Goal: Task Accomplishment & Management: Manage account settings

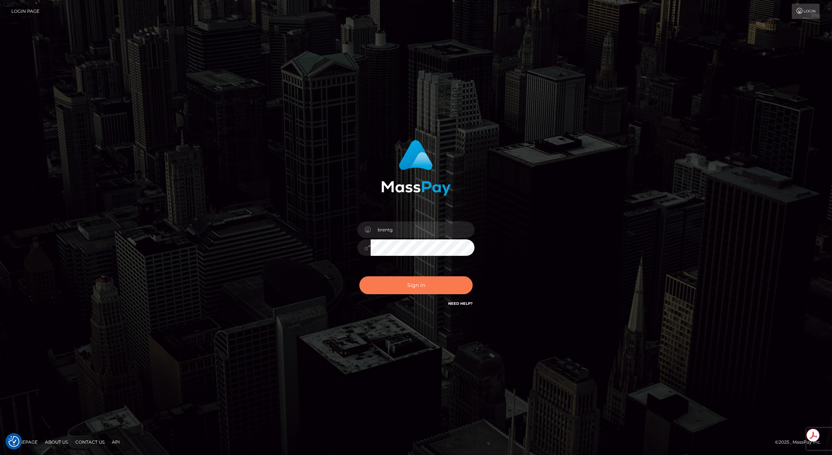
click at [419, 283] on button "Sign in" at bounding box center [415, 285] width 113 height 18
click at [440, 232] on input "brent@masspay.io" at bounding box center [423, 229] width 104 height 16
type input "brentg"
click at [415, 285] on button "Sign in" at bounding box center [415, 285] width 113 height 18
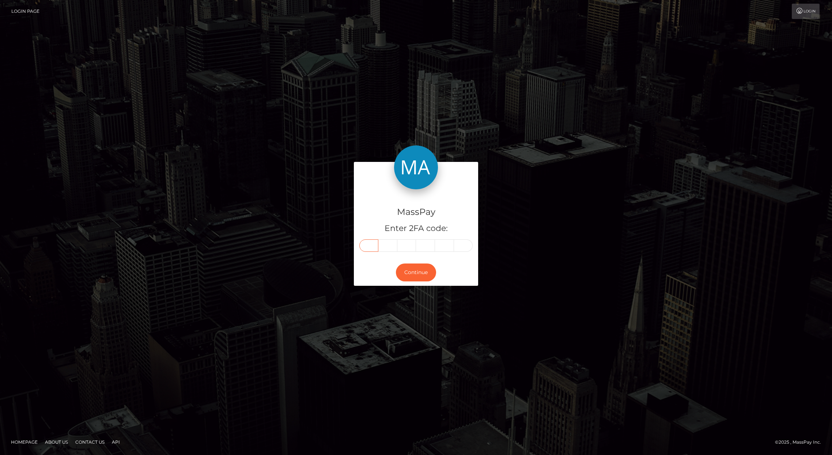
paste input "2"
type input "2"
type input "1"
type input "6"
type input "5"
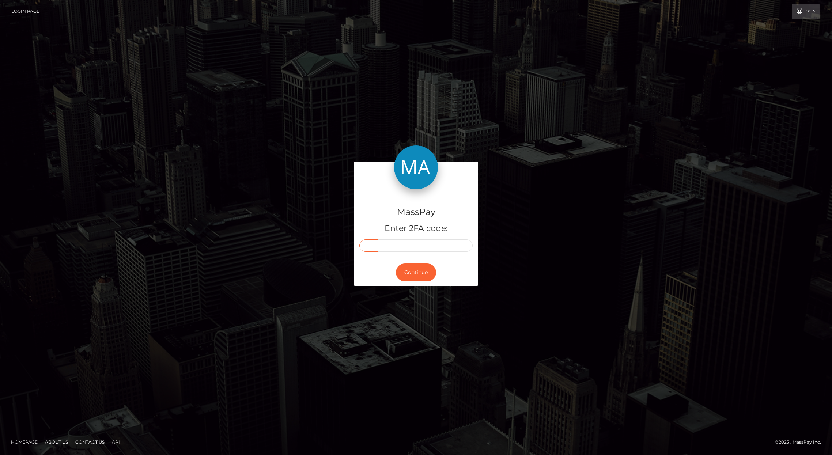
type input "8"
type input "2"
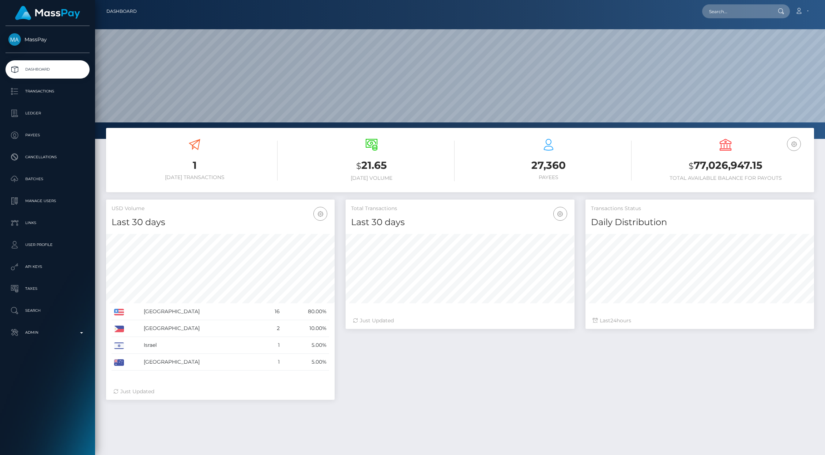
scroll to position [129, 228]
click at [726, 16] on input "text" at bounding box center [736, 11] width 69 height 14
paste input "bd5788ef-673e-11f0-b1fb-02a8c2768cb9"
type input "bd5788ef-673e-11f0-b1fb-02a8c2768cb9"
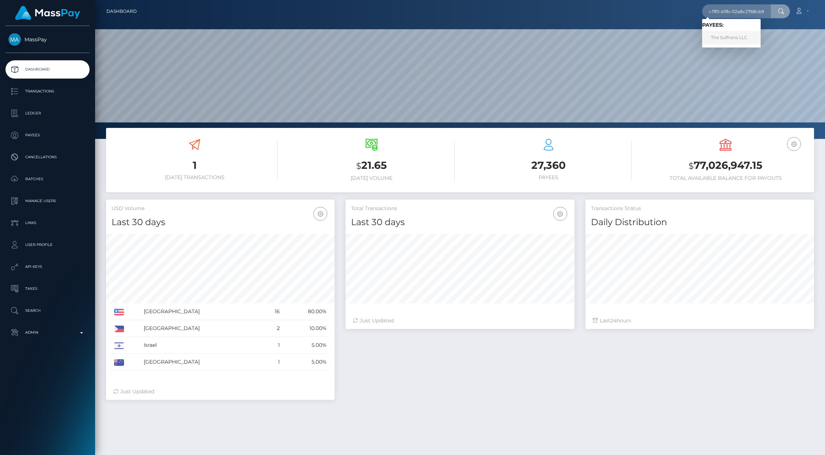
click at [743, 35] on link "The Suffrens LLC" at bounding box center [731, 38] width 58 height 14
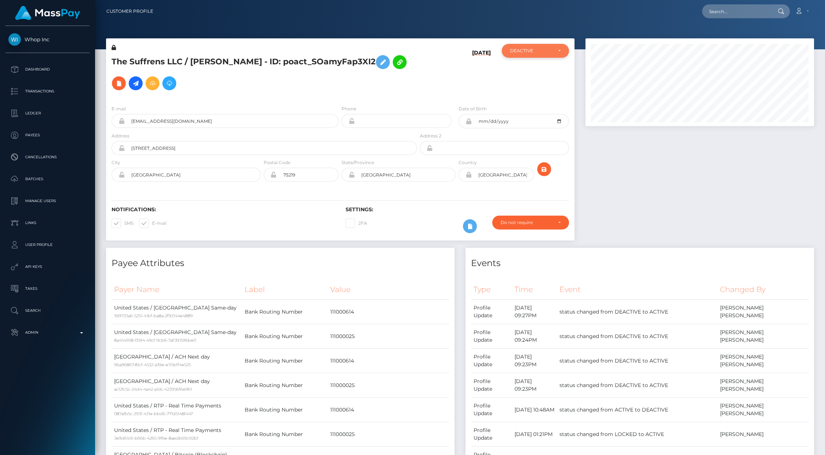
click at [538, 53] on div "DEACTIVE" at bounding box center [531, 51] width 42 height 6
drag, startPoint x: 532, startPoint y: 66, endPoint x: 708, endPoint y: 259, distance: 261.3
click at [531, 66] on link "ACTIVE" at bounding box center [534, 71] width 67 height 14
click at [540, 71] on link "ACTIVE" at bounding box center [534, 71] width 67 height 14
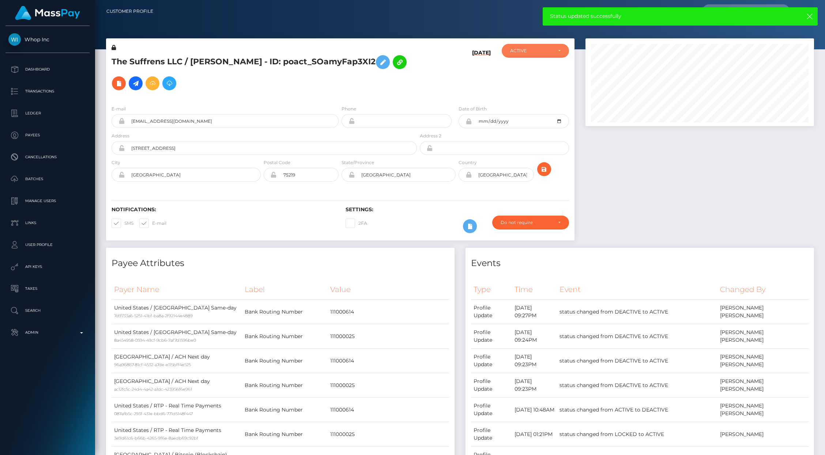
select select "ACTIVE"
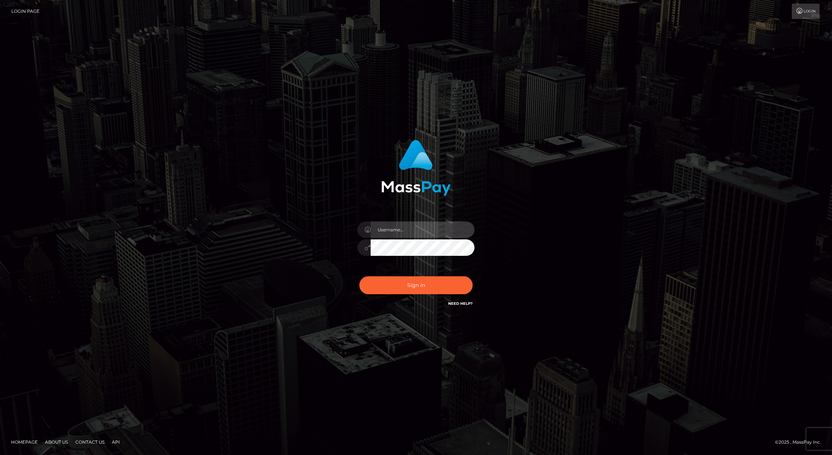
type input "brentg"
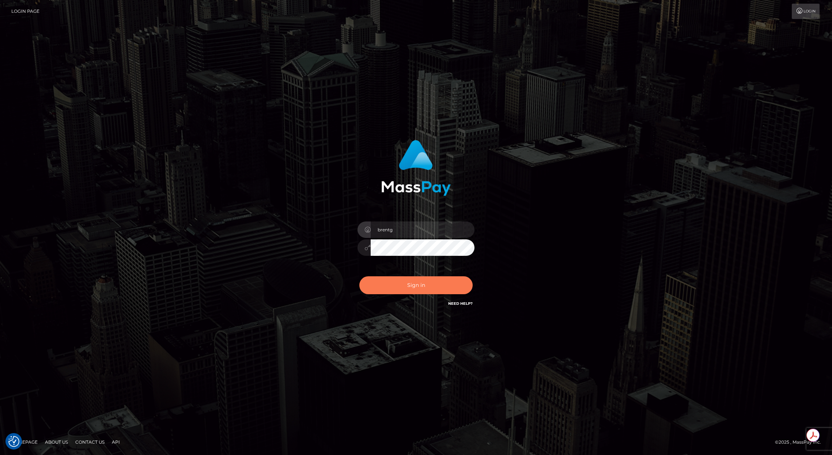
click at [414, 291] on button "Sign in" at bounding box center [415, 285] width 113 height 18
click at [414, 291] on div "Sign in Need Help?" at bounding box center [416, 288] width 128 height 33
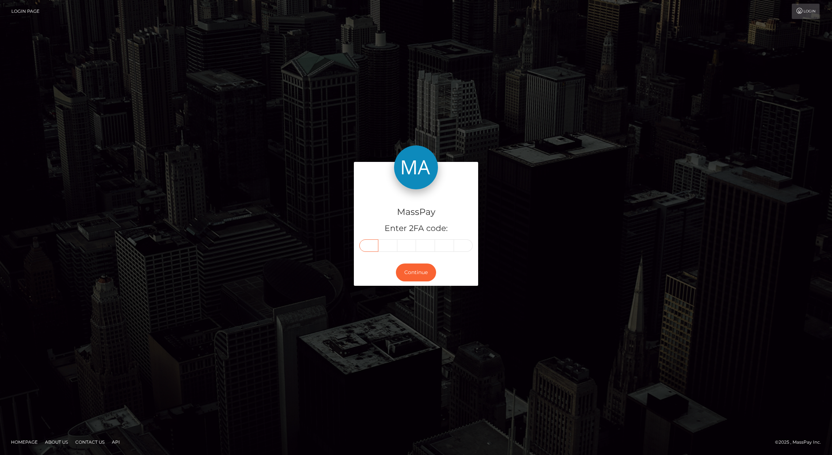
paste input "6"
type input "6"
type input "4"
type input "9"
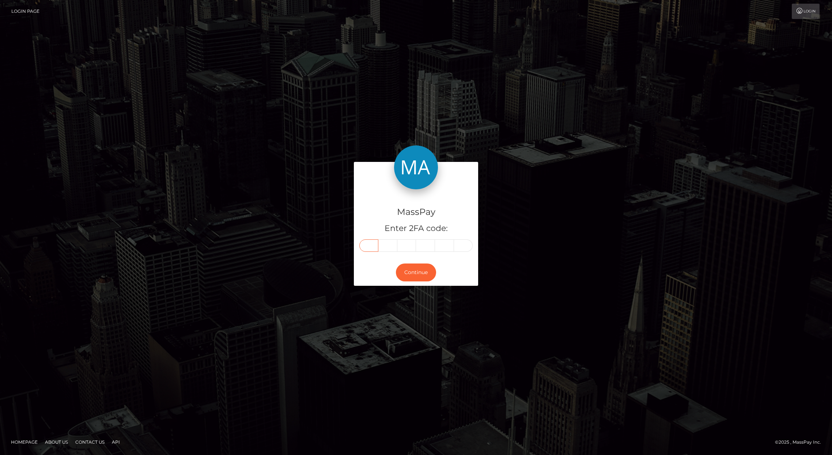
type input "2"
type input "5"
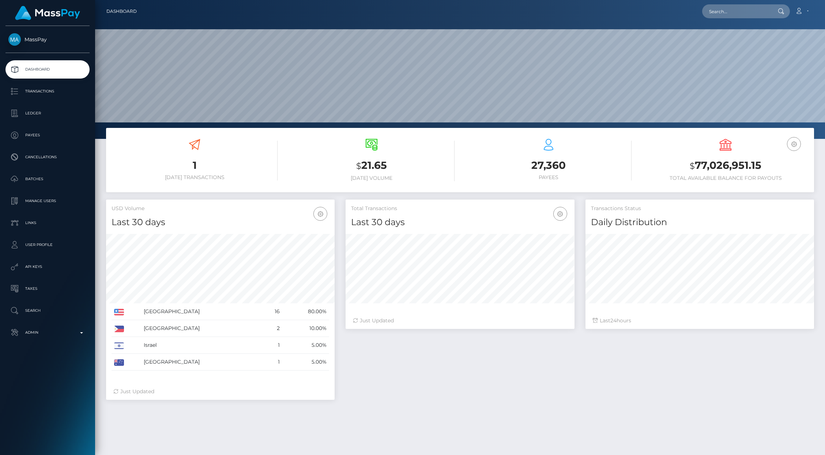
scroll to position [129, 228]
click at [728, 17] on input "text" at bounding box center [736, 11] width 69 height 14
type input "vanessa3007@gmx.at"
click at [719, 14] on input "vanessa3007@gmx.at" at bounding box center [736, 11] width 69 height 14
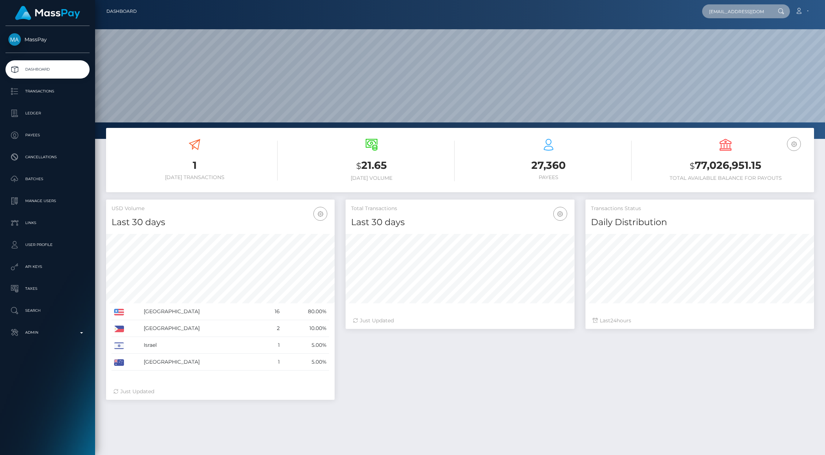
click at [719, 14] on input "vanessa3007@gmx.at" at bounding box center [736, 11] width 69 height 14
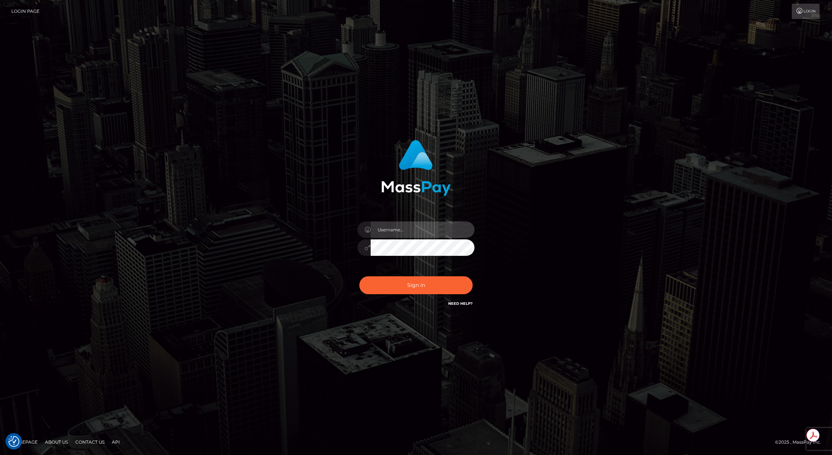
type input "brentg"
